Goal: Information Seeking & Learning: Learn about a topic

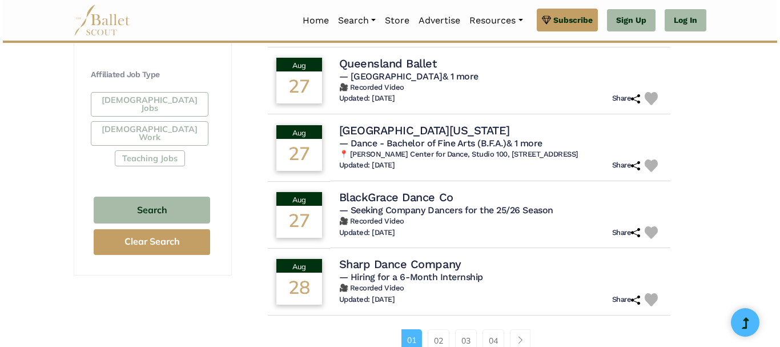
scroll to position [670, 0]
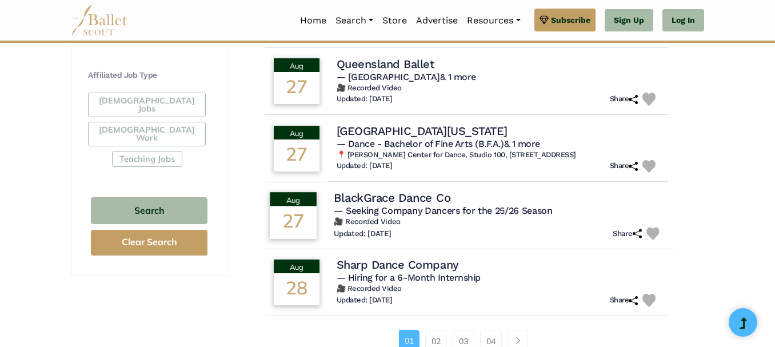
click at [379, 208] on span "— Seeking Company Dancers for the 25/26 Season" at bounding box center [443, 210] width 218 height 11
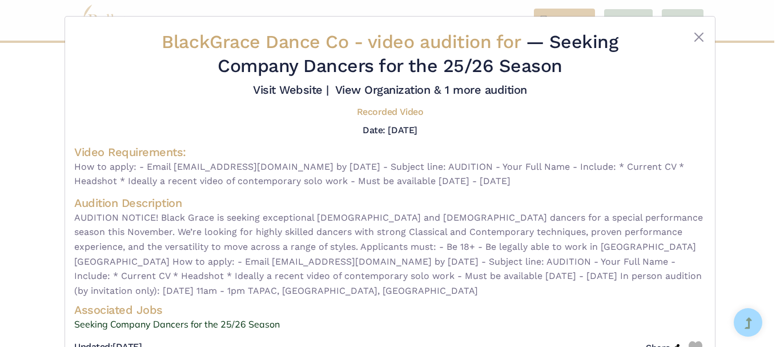
scroll to position [38, 0]
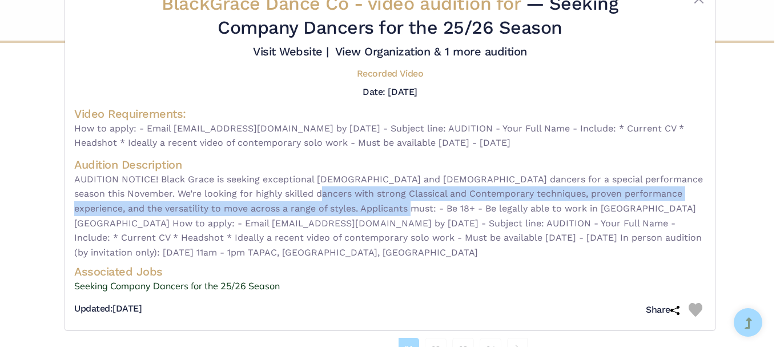
drag, startPoint x: 306, startPoint y: 194, endPoint x: 374, endPoint y: 214, distance: 70.9
click at [374, 214] on span "AUDITION NOTICE! Black Grace is seeking exceptional male and female dancers for…" at bounding box center [390, 216] width 632 height 88
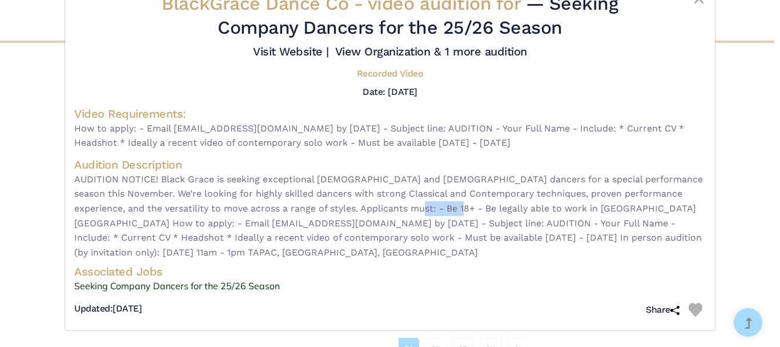
drag, startPoint x: 382, startPoint y: 206, endPoint x: 427, endPoint y: 215, distance: 46.7
click at [427, 215] on span "AUDITION NOTICE! Black Grace is seeking exceptional male and female dancers for…" at bounding box center [390, 216] width 632 height 88
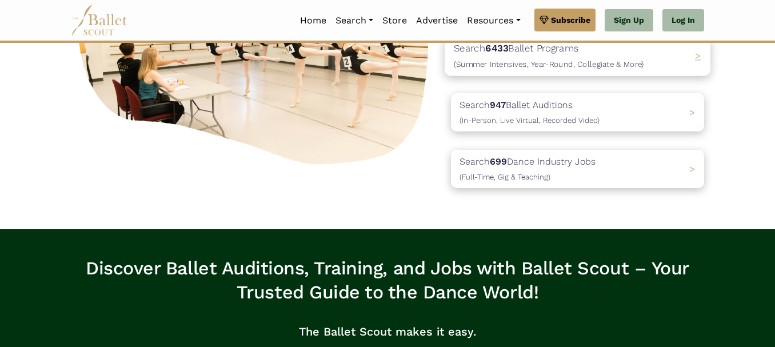
scroll to position [184, 0]
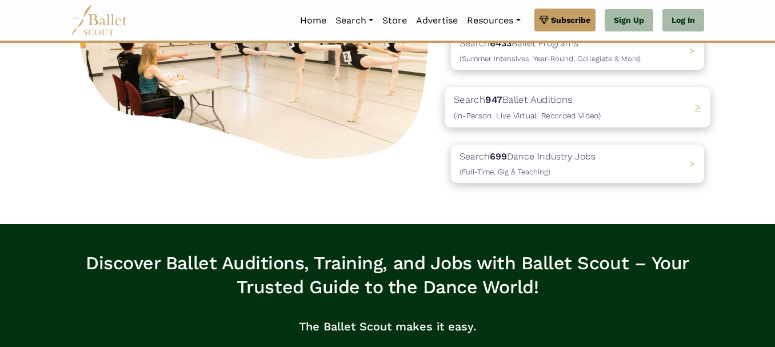
click at [536, 111] on span "(In-Person, Live Virtual, Recorded Video)" at bounding box center [527, 115] width 147 height 9
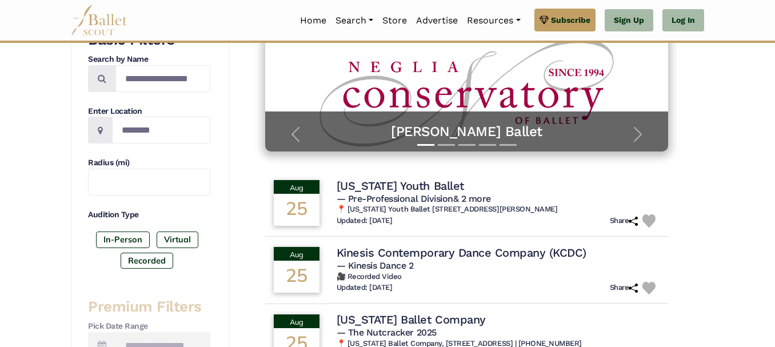
scroll to position [217, 0]
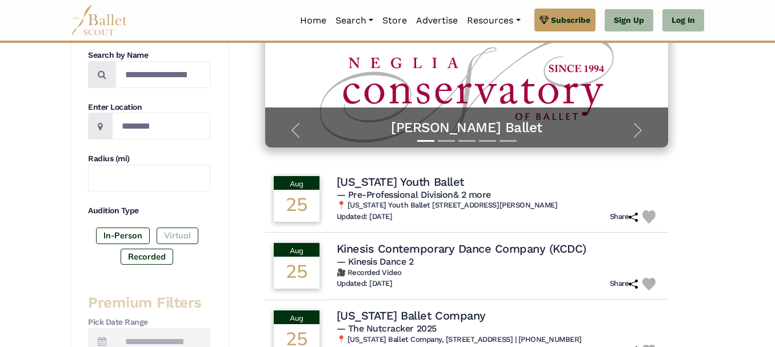
click at [172, 235] on label "Virtual" at bounding box center [178, 235] width 42 height 16
click at [153, 254] on label "Recorded" at bounding box center [147, 257] width 53 height 16
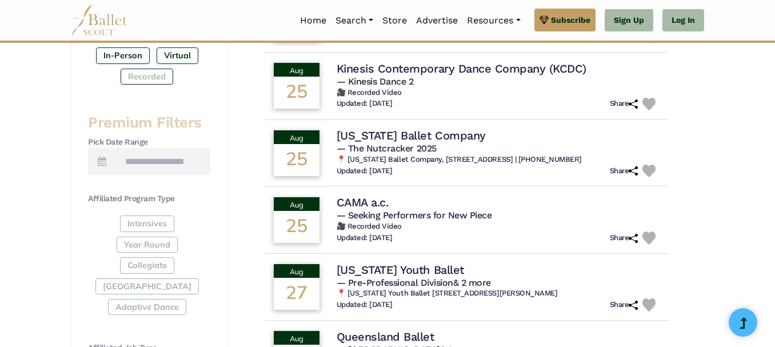
click at [153, 254] on div "Intensives Year Round Collegiate Post High School Adaptive Dance" at bounding box center [149, 267] width 122 height 104
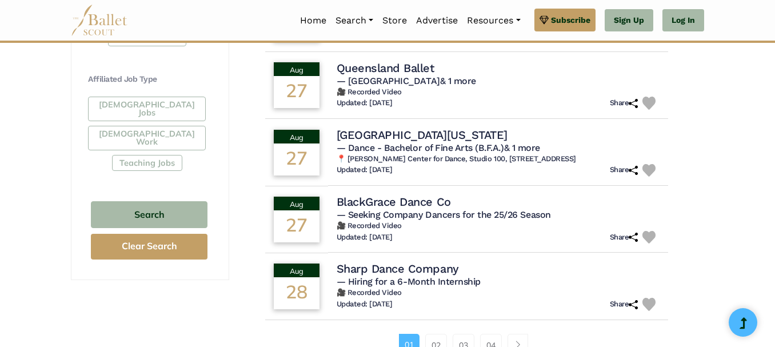
scroll to position [666, 0]
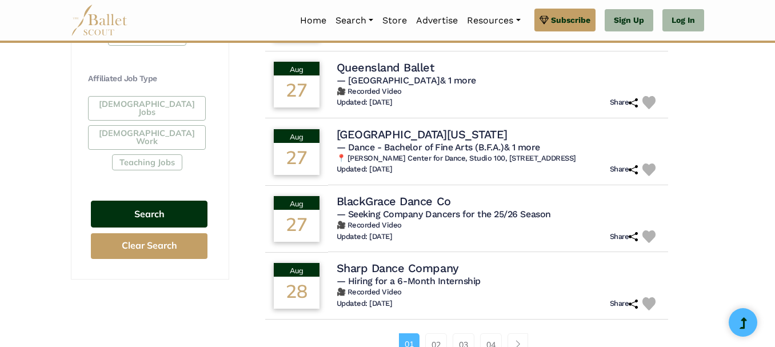
click at [157, 201] on button "Search" at bounding box center [149, 214] width 117 height 27
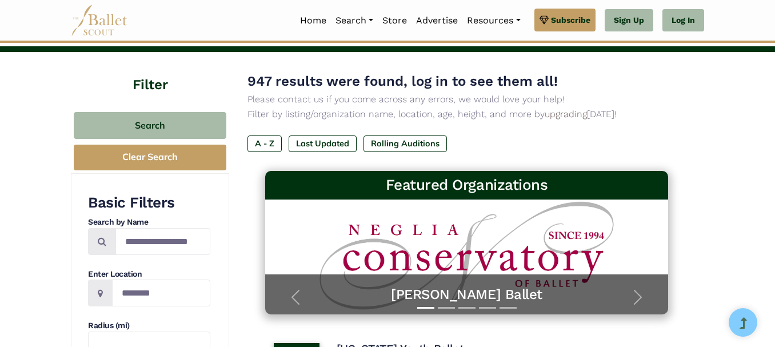
scroll to position [0, 0]
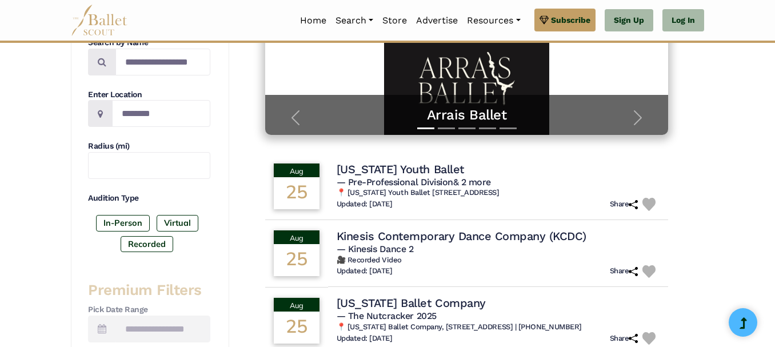
scroll to position [229, 0]
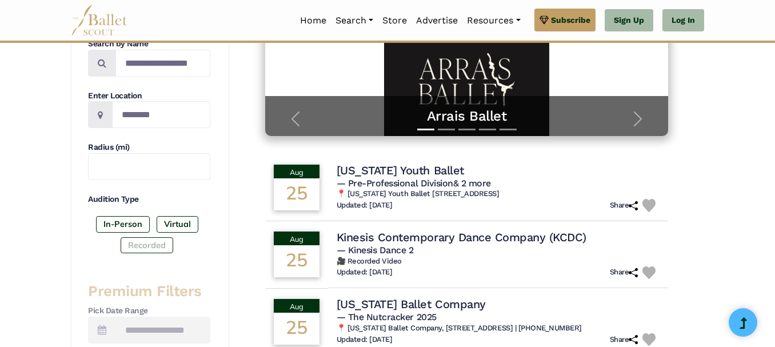
click at [143, 243] on label "Recorded" at bounding box center [147, 245] width 53 height 16
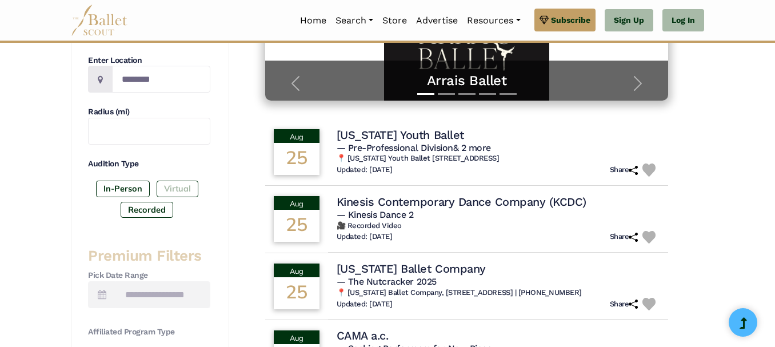
click at [178, 187] on label "Virtual" at bounding box center [178, 189] width 42 height 16
click at [125, 187] on label "In-Person" at bounding box center [123, 189] width 54 height 16
click at [166, 185] on label "Virtual" at bounding box center [178, 189] width 42 height 16
click at [149, 206] on label "Recorded" at bounding box center [147, 210] width 53 height 16
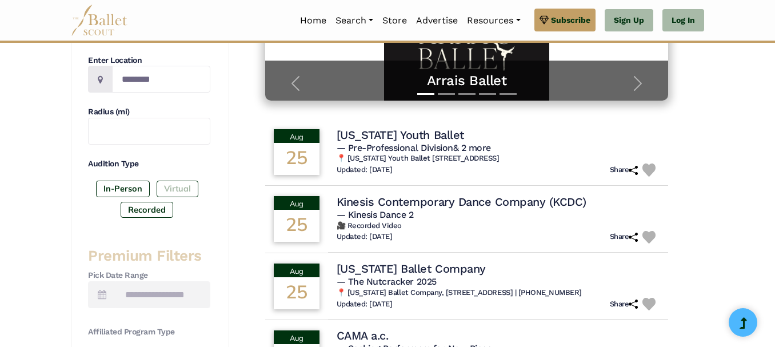
click at [171, 193] on label "Virtual" at bounding box center [178, 189] width 42 height 16
click at [154, 206] on label "Recorded" at bounding box center [147, 210] width 53 height 16
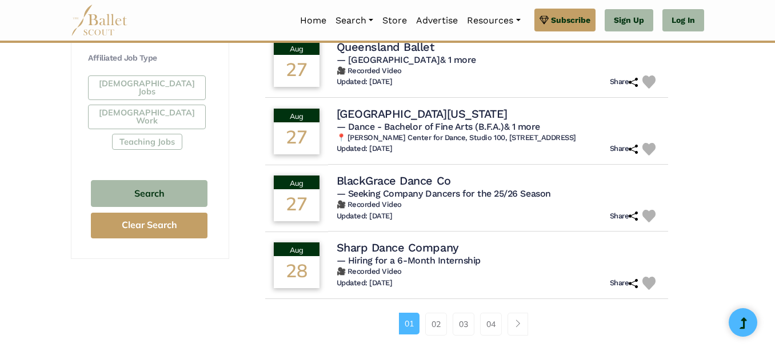
scroll to position [689, 0]
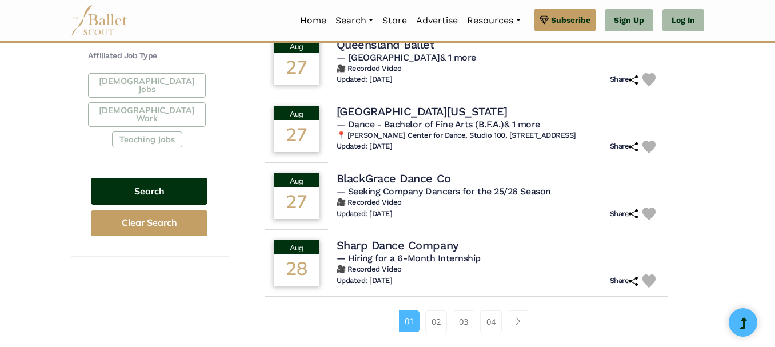
click at [156, 178] on button "Search" at bounding box center [149, 191] width 117 height 27
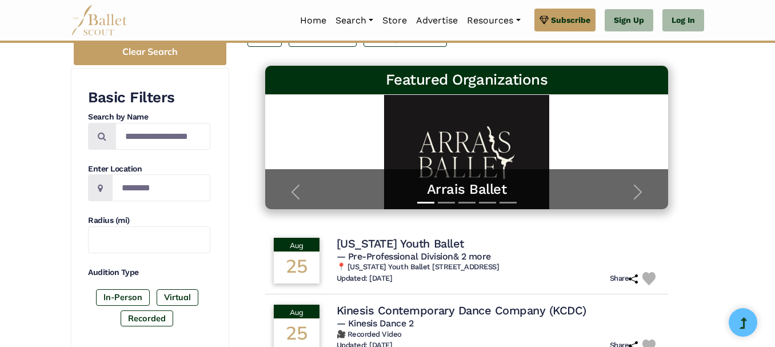
scroll to position [155, 0]
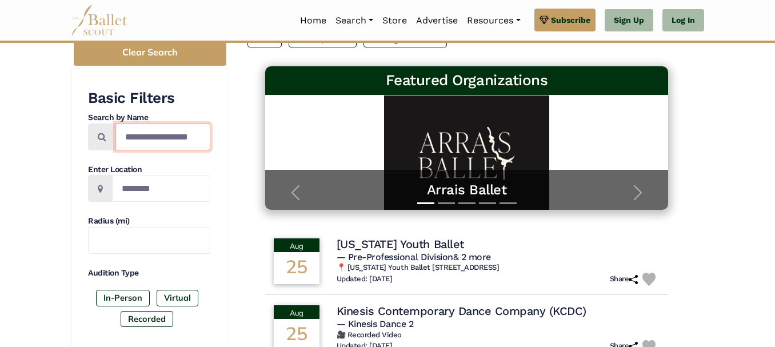
click at [159, 140] on input "Search by names..." at bounding box center [162, 136] width 95 height 27
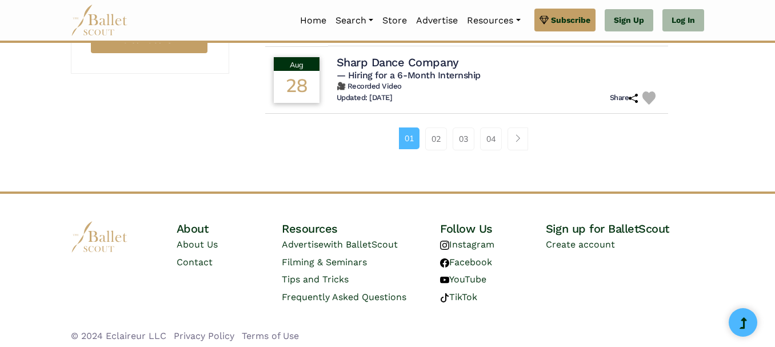
scroll to position [878, 0]
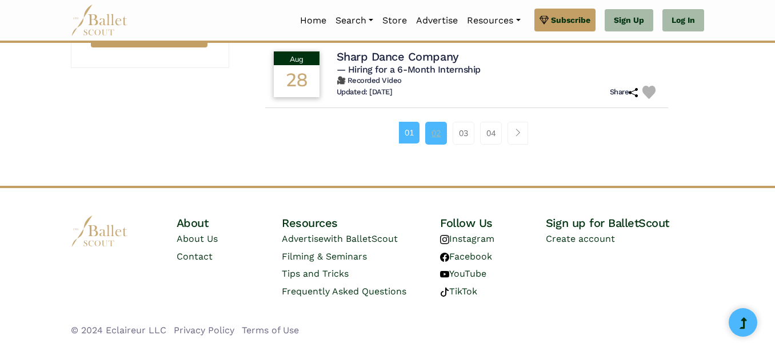
click at [435, 128] on link "02" at bounding box center [436, 133] width 22 height 23
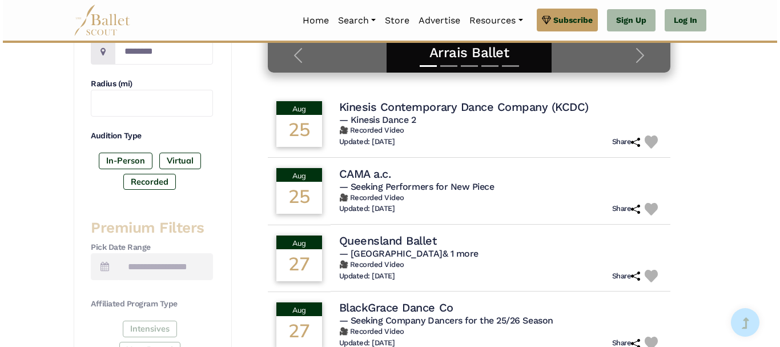
scroll to position [299, 0]
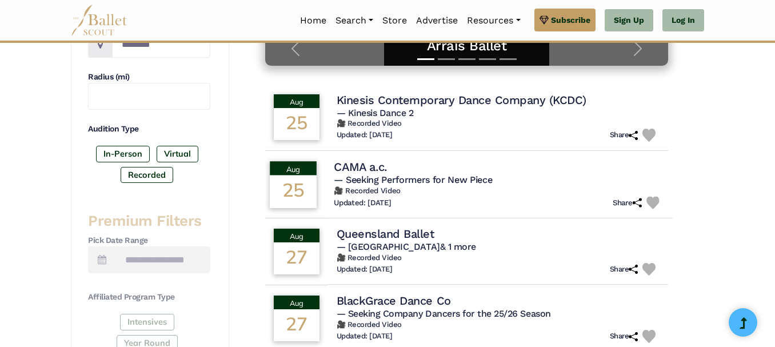
click at [330, 176] on td "CAMA a.c. — Seeking Performers for New Piece 🎥 Recorded Video Updated: Aug. 23,…" at bounding box center [498, 184] width 347 height 69
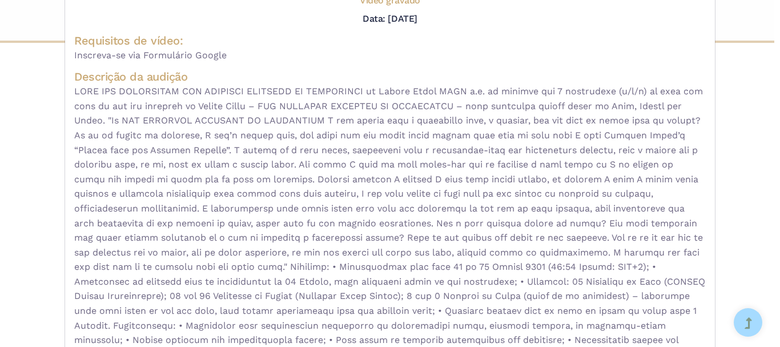
scroll to position [325, 0]
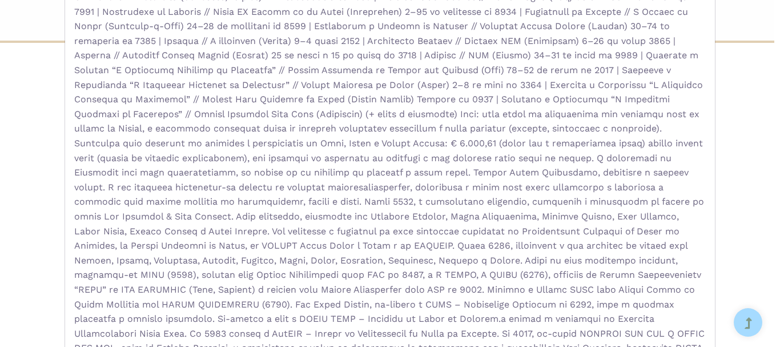
scroll to position [653, 0]
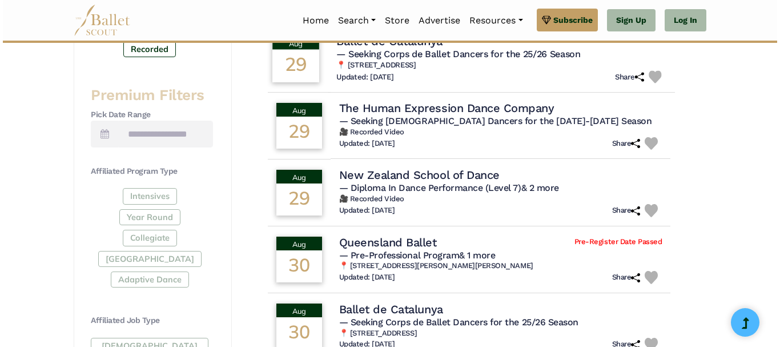
scroll to position [426, 0]
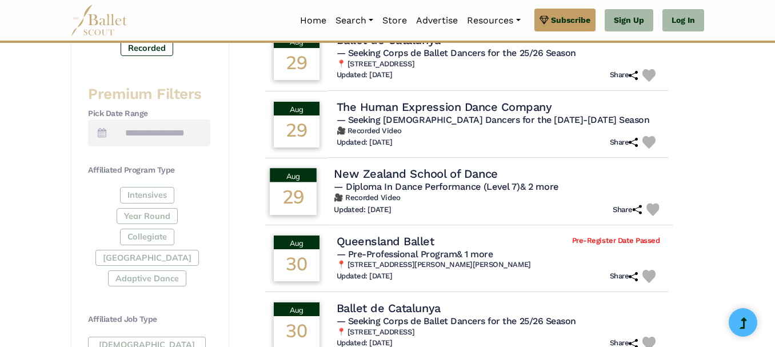
click at [463, 185] on span "— Diploma In Dance Performance (Level 7) & 2 more" at bounding box center [446, 186] width 225 height 11
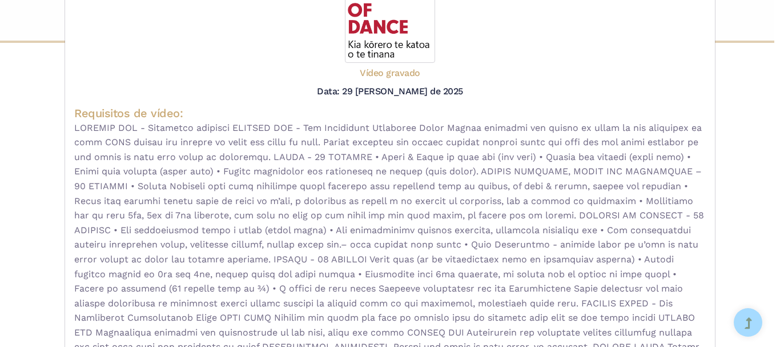
scroll to position [451, 0]
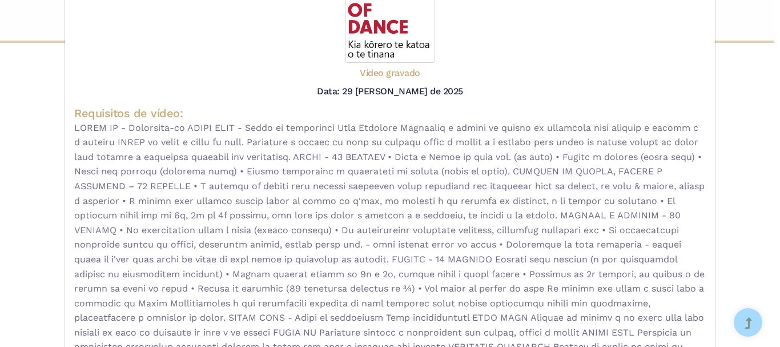
click at [441, 198] on font at bounding box center [389, 266] width 631 height 289
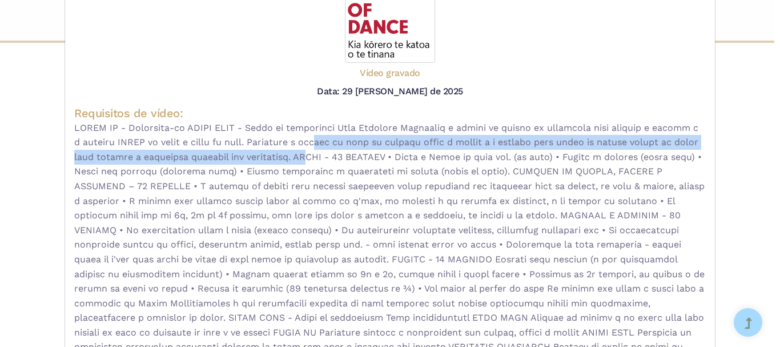
drag, startPoint x: 368, startPoint y: 143, endPoint x: 398, endPoint y: 159, distance: 34.0
click at [398, 159] on font at bounding box center [389, 266] width 631 height 289
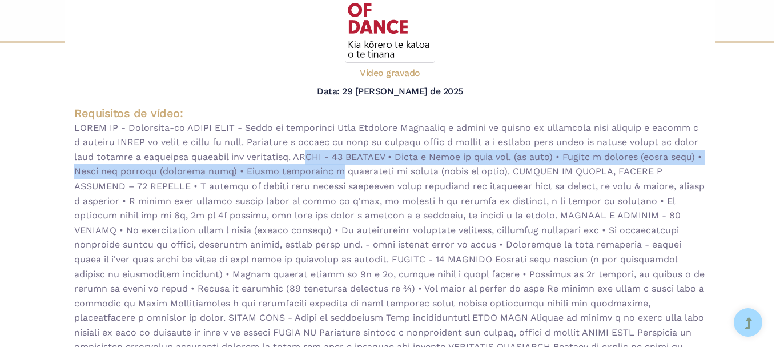
drag, startPoint x: 398, startPoint y: 159, endPoint x: 427, endPoint y: 167, distance: 30.4
click at [427, 167] on font at bounding box center [389, 266] width 631 height 289
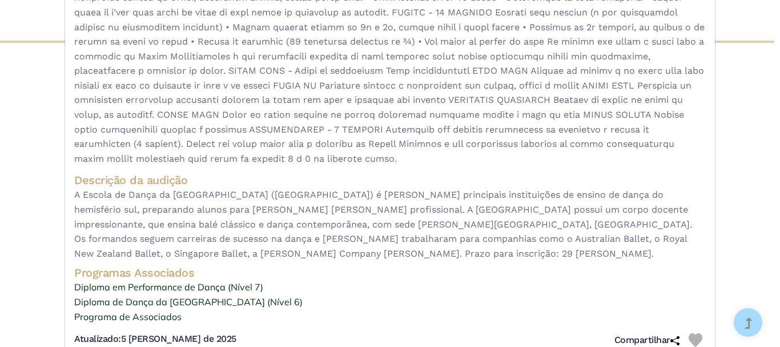
scroll to position [430, 0]
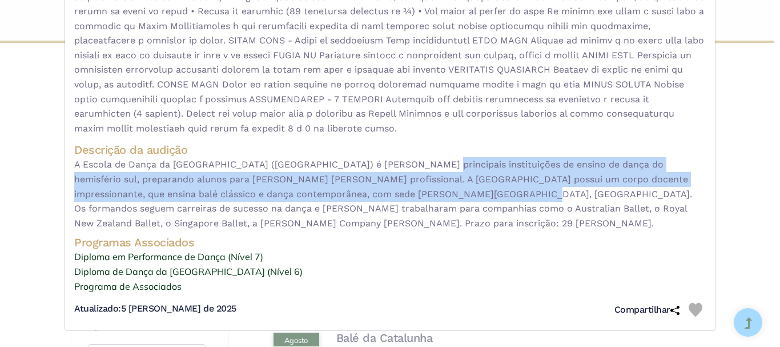
drag, startPoint x: 417, startPoint y: 182, endPoint x: 437, endPoint y: 212, distance: 35.5
click at [437, 212] on font "A Escola de Dança da Nova Zelândia (NZSD) é uma das principais instituições de …" at bounding box center [383, 193] width 618 height 69
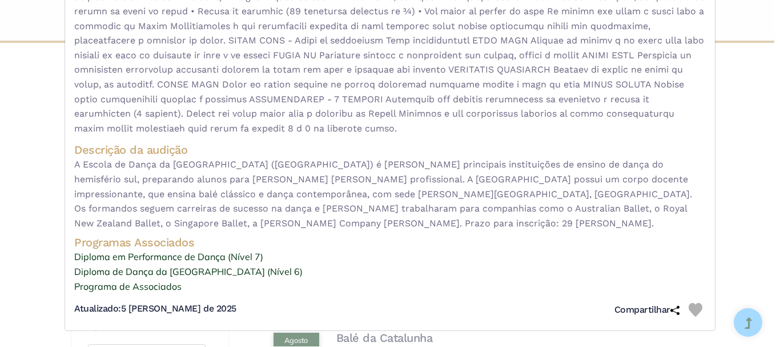
click at [349, 226] on font "A Escola de Dança da Nova Zelândia (NZSD) é uma das principais instituições de …" at bounding box center [383, 193] width 618 height 69
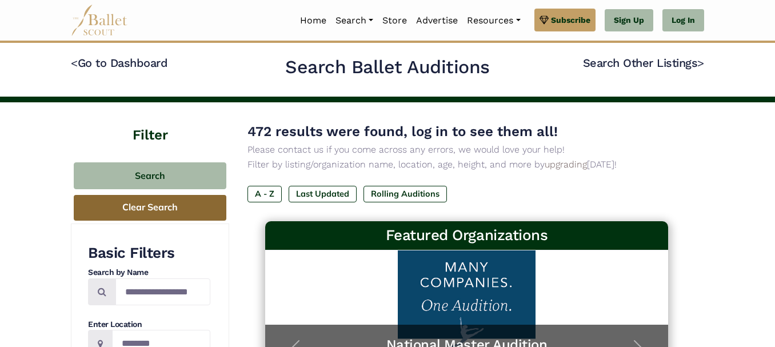
scroll to position [73, 0]
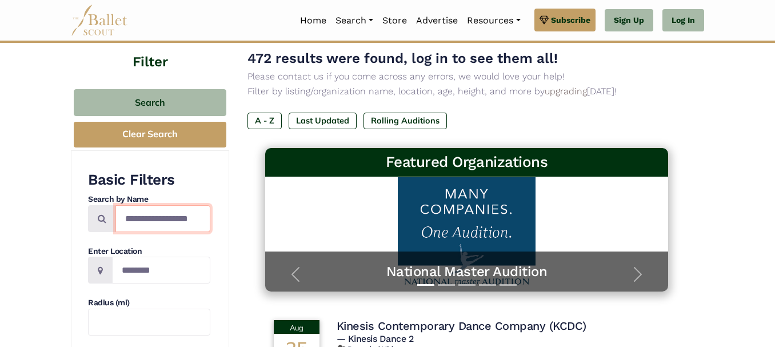
click at [147, 223] on input "Search by names..." at bounding box center [162, 218] width 95 height 27
type input "*******"
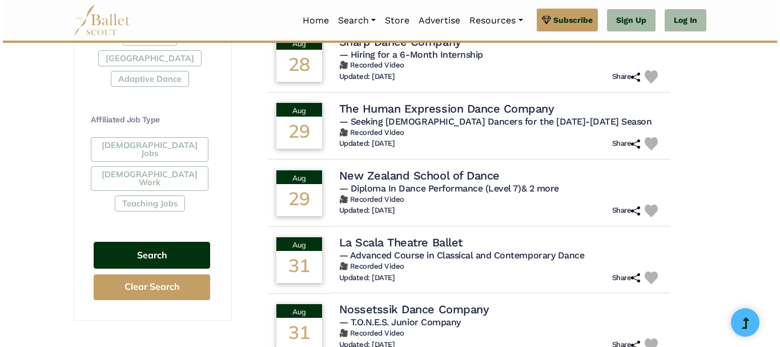
scroll to position [628, 0]
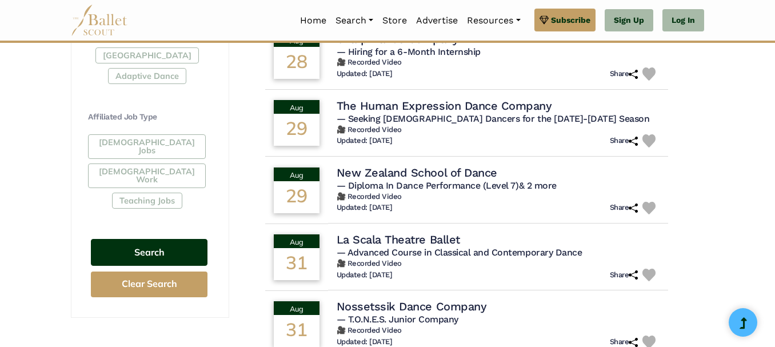
click at [131, 239] on button "Search" at bounding box center [149, 252] width 117 height 27
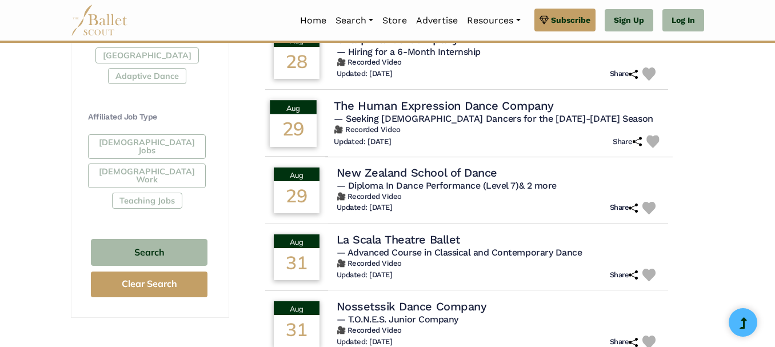
click at [459, 137] on div "Updated: [DATE] Share" at bounding box center [499, 141] width 330 height 13
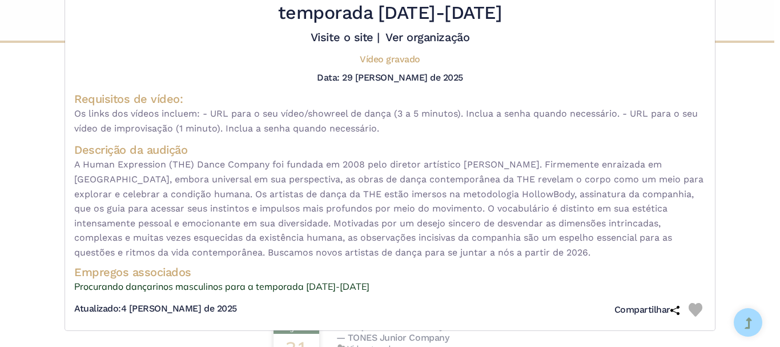
scroll to position [0, 0]
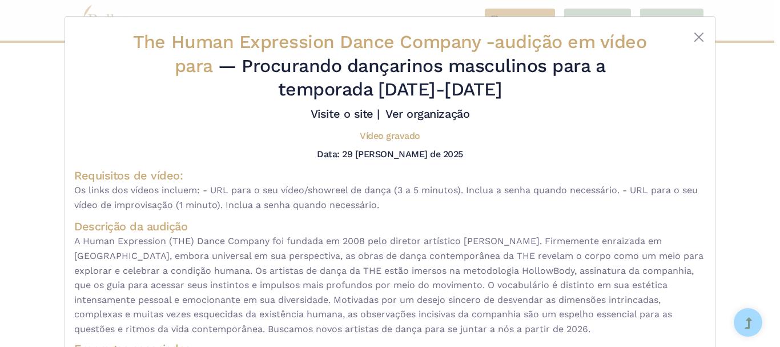
click at [394, 137] on font "Vídeo gravado" at bounding box center [390, 135] width 61 height 11
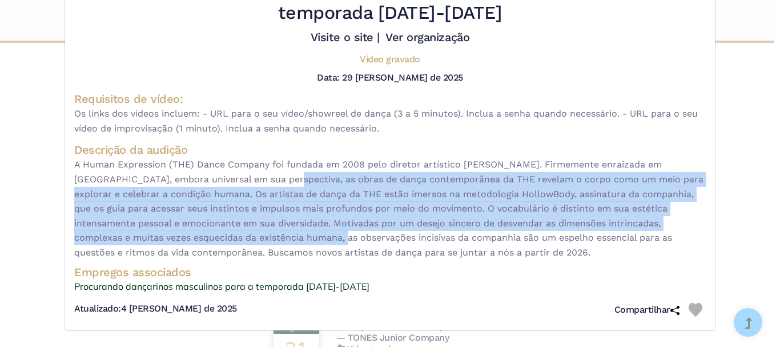
drag, startPoint x: 281, startPoint y: 179, endPoint x: 290, endPoint y: 234, distance: 55.0
click at [290, 234] on font "A Human Expression (THE) Dance Company foi fundada em 2008 pelo diretor artísti…" at bounding box center [389, 208] width 630 height 99
click at [427, 35] on font "Ver organização" at bounding box center [428, 37] width 84 height 14
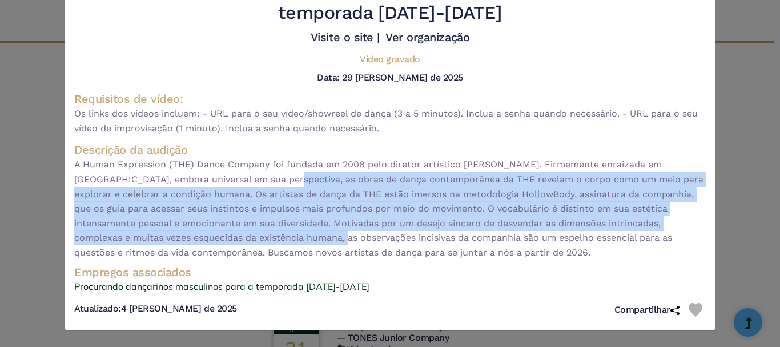
scroll to position [0, 0]
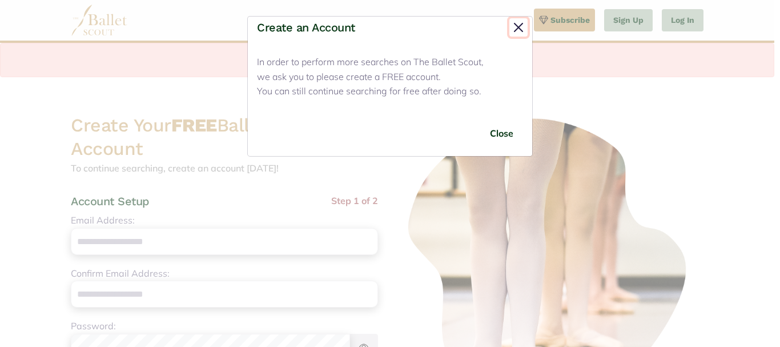
click at [524, 27] on button "Close" at bounding box center [519, 27] width 18 height 18
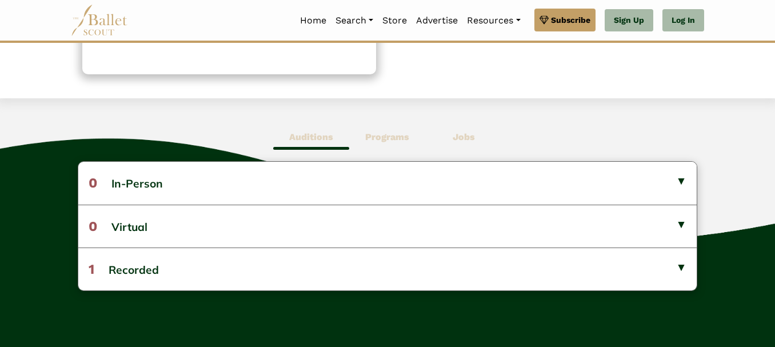
scroll to position [296, 0]
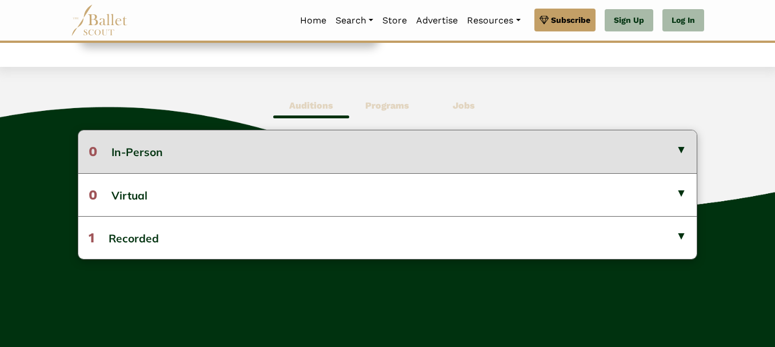
click at [373, 166] on button "0 In-Person" at bounding box center [387, 151] width 619 height 42
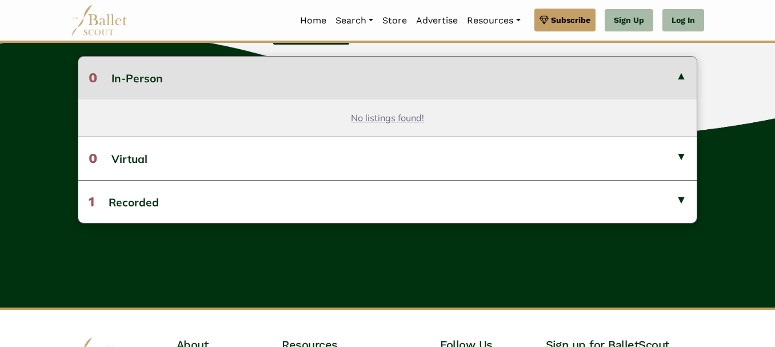
scroll to position [374, 0]
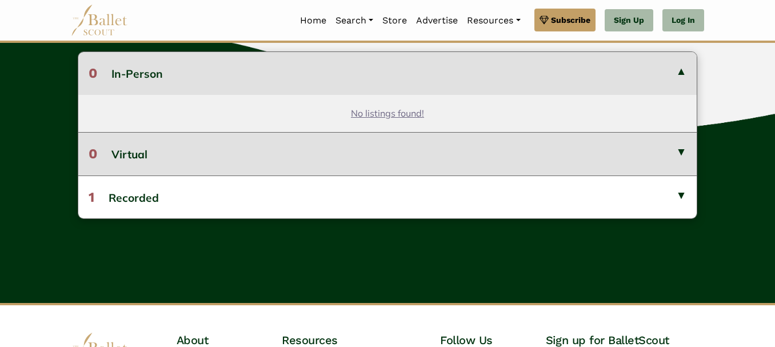
click at [371, 169] on button "0 Virtual" at bounding box center [387, 153] width 619 height 43
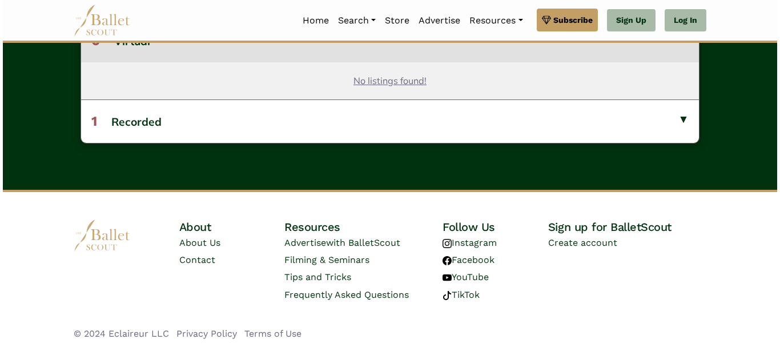
scroll to position [491, 0]
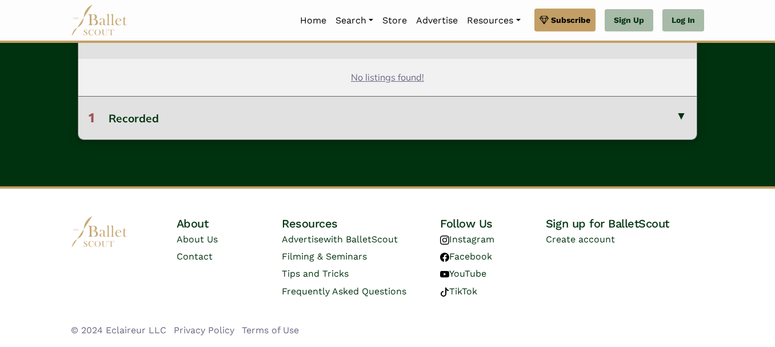
click at [361, 129] on button "1 Recorded" at bounding box center [387, 117] width 619 height 43
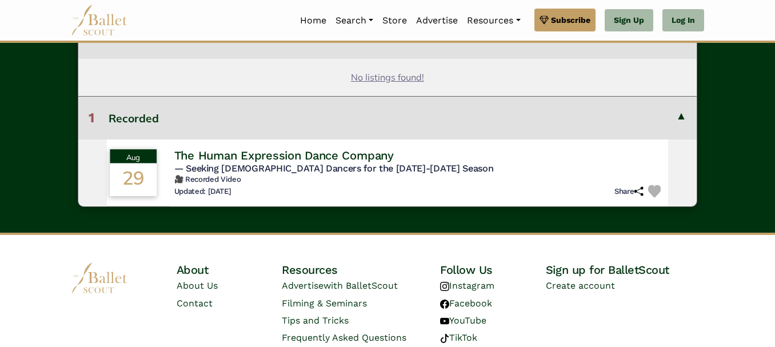
click at [305, 186] on div "Updated: [DATE] Share" at bounding box center [419, 191] width 491 height 13
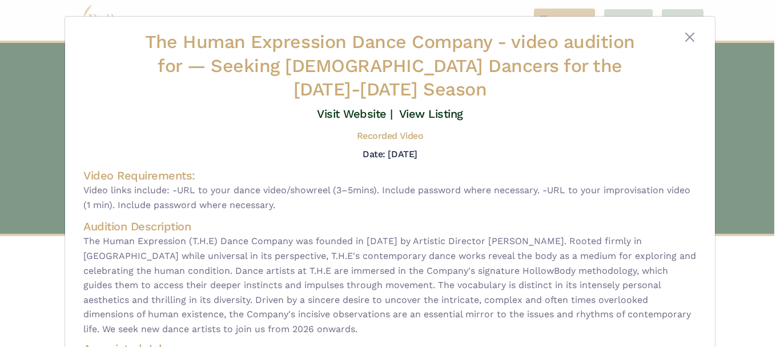
scroll to position [53, 0]
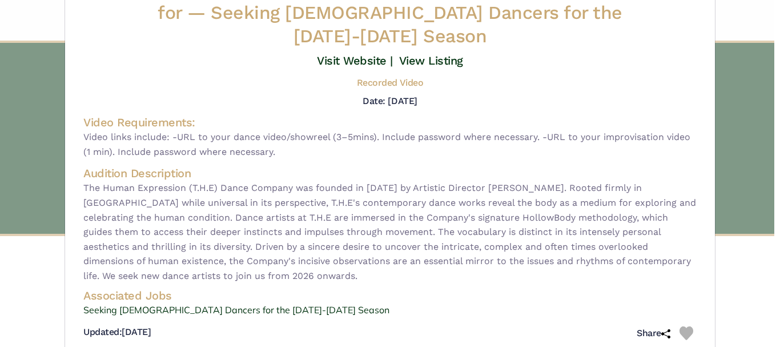
click at [388, 77] on h5 "Recorded Video" at bounding box center [390, 83] width 66 height 12
click at [357, 54] on link "Visit Website |" at bounding box center [355, 61] width 76 height 14
